Goal: Learn about a topic

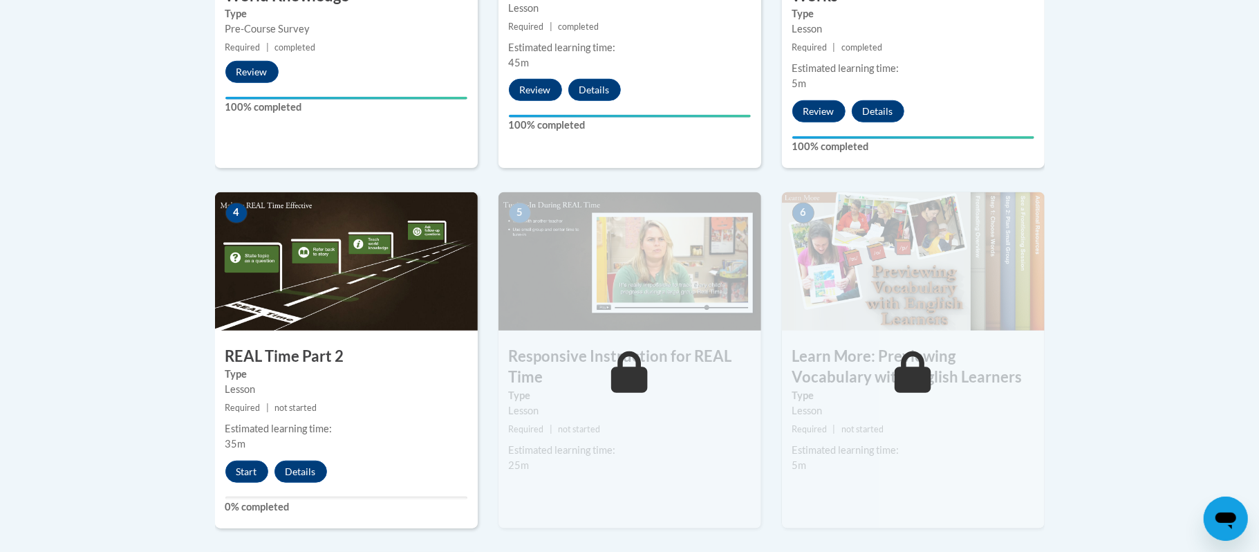
scroll to position [664, 0]
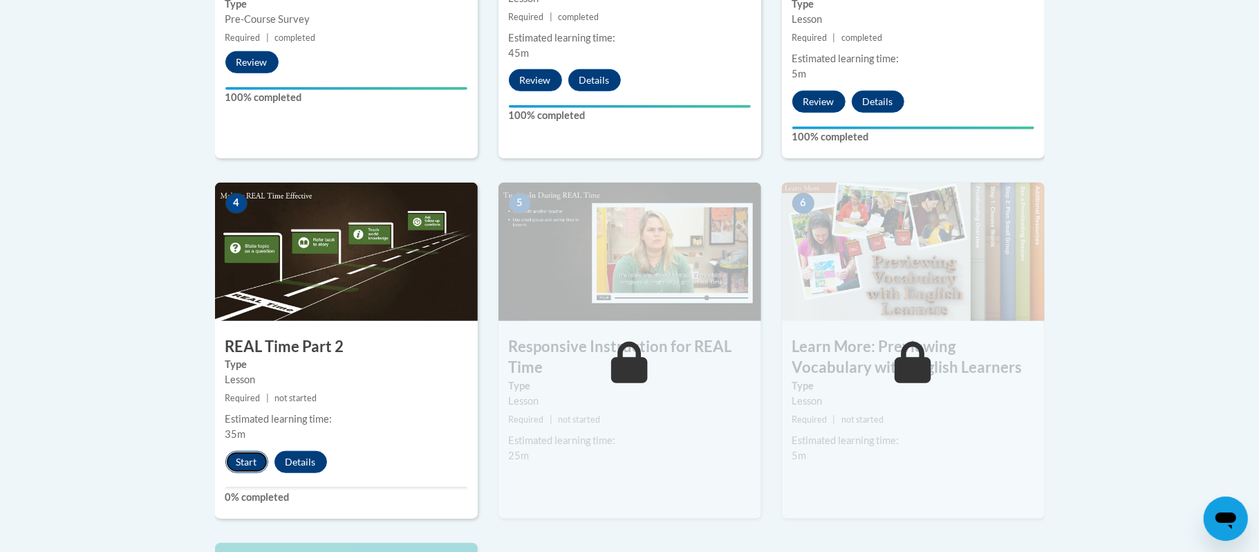
click at [243, 459] on button "Start" at bounding box center [246, 462] width 43 height 22
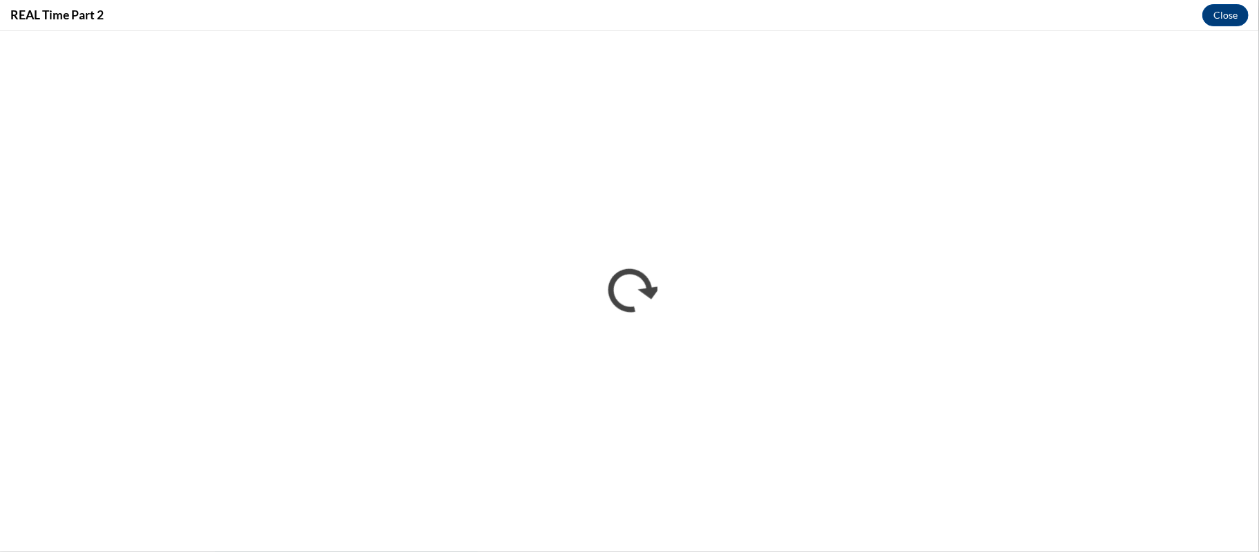
scroll to position [0, 0]
